Goal: Navigation & Orientation: Find specific page/section

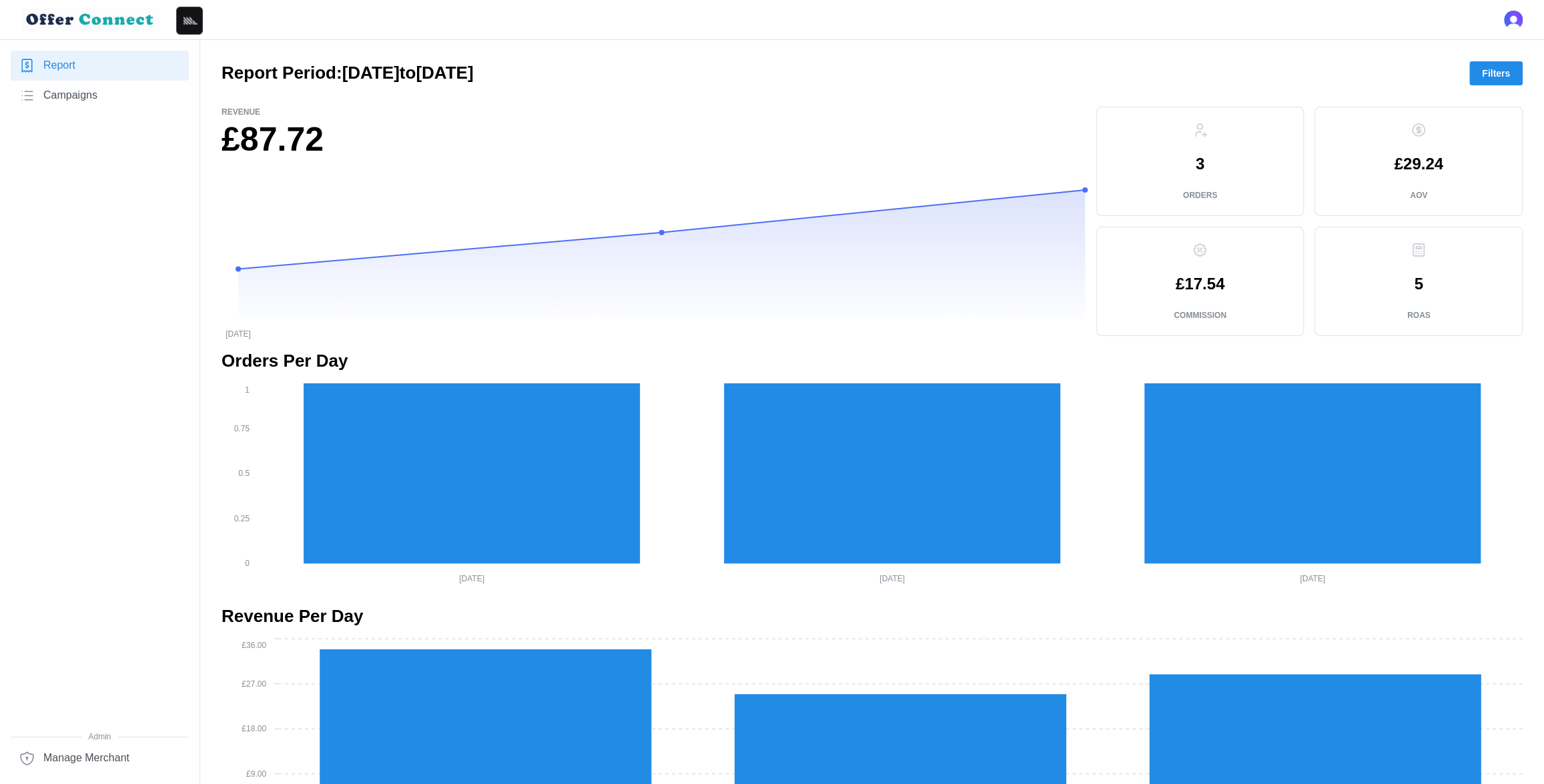
click at [101, 96] on link "Campaigns" at bounding box center [100, 95] width 179 height 30
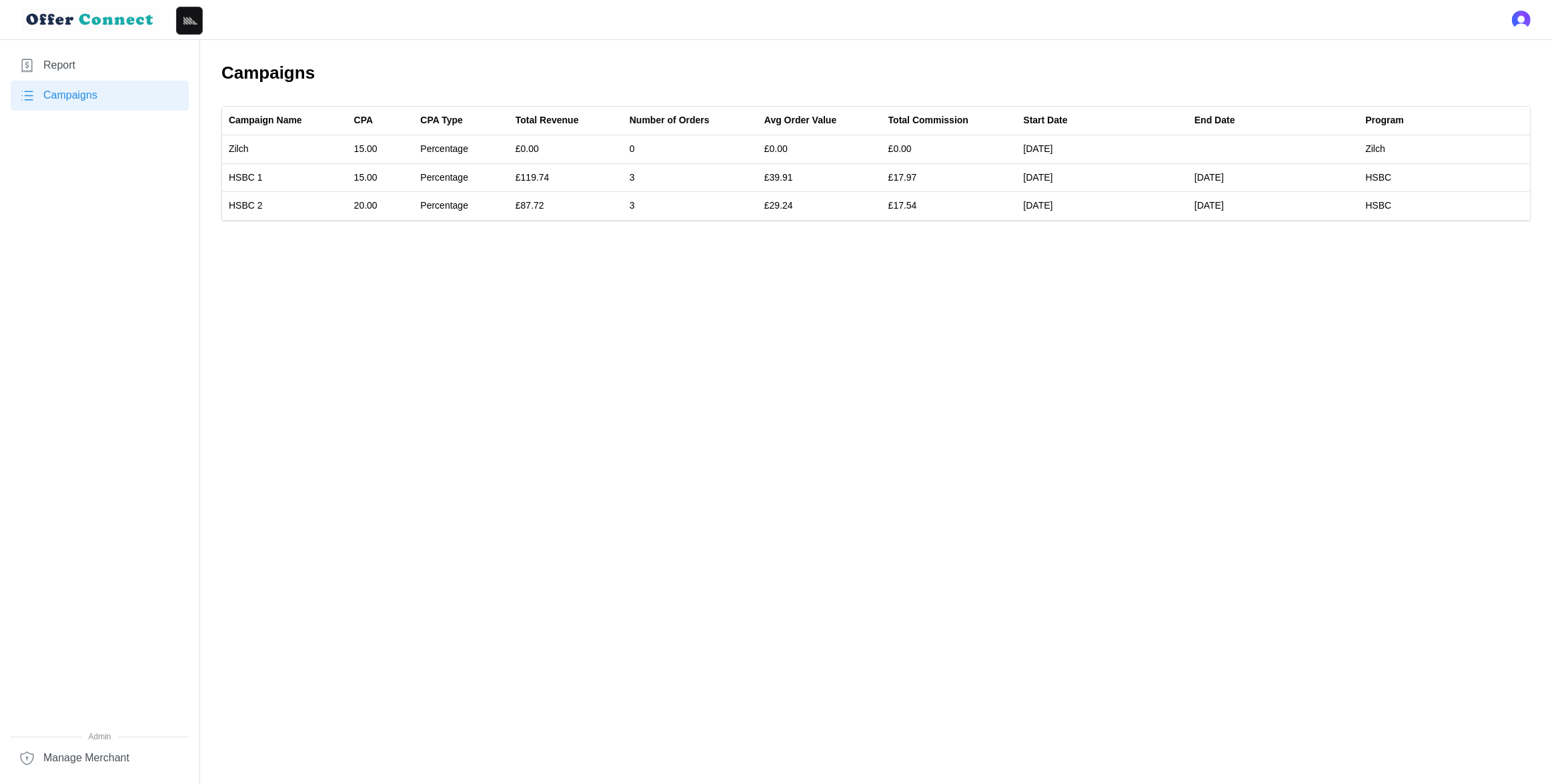
click at [84, 74] on link "Report" at bounding box center [100, 65] width 178 height 30
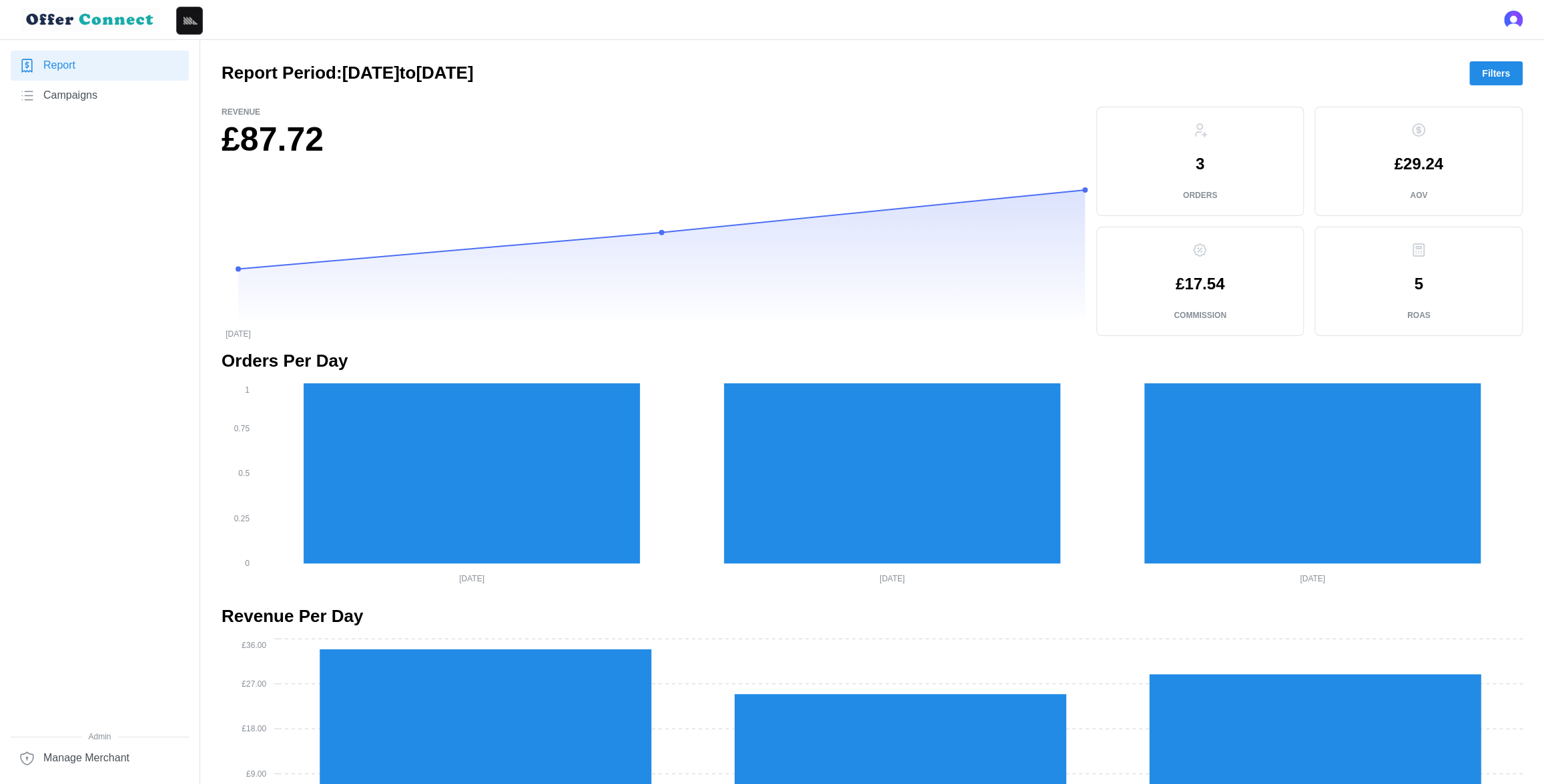
click at [85, 750] on span "Manage Merchant" at bounding box center [86, 759] width 86 height 17
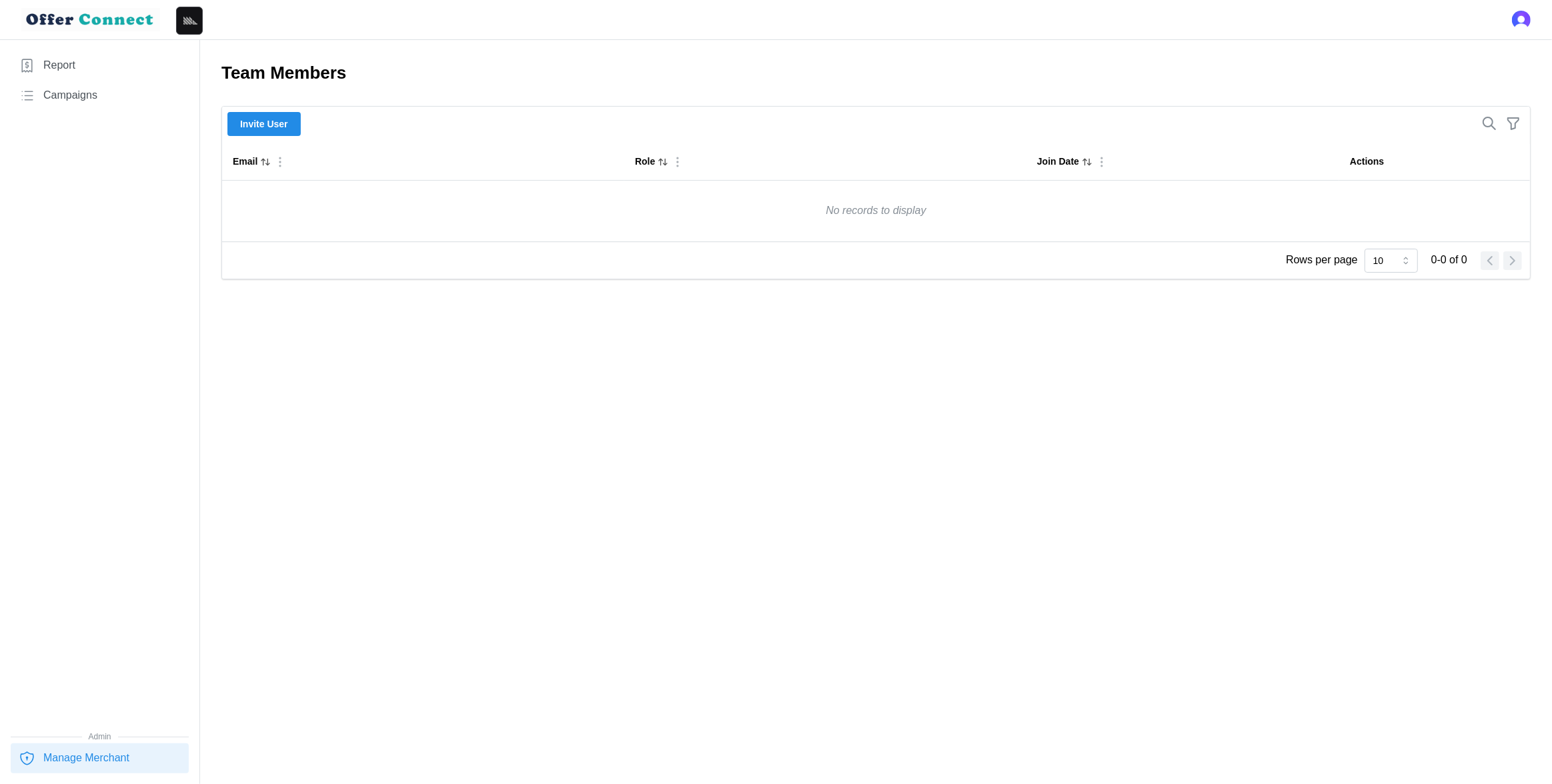
click at [572, 321] on main "Team Members Invite User Email Role Join Date Actions No records to display Row…" at bounding box center [776, 392] width 1552 height 784
